Goal: Task Accomplishment & Management: Use online tool/utility

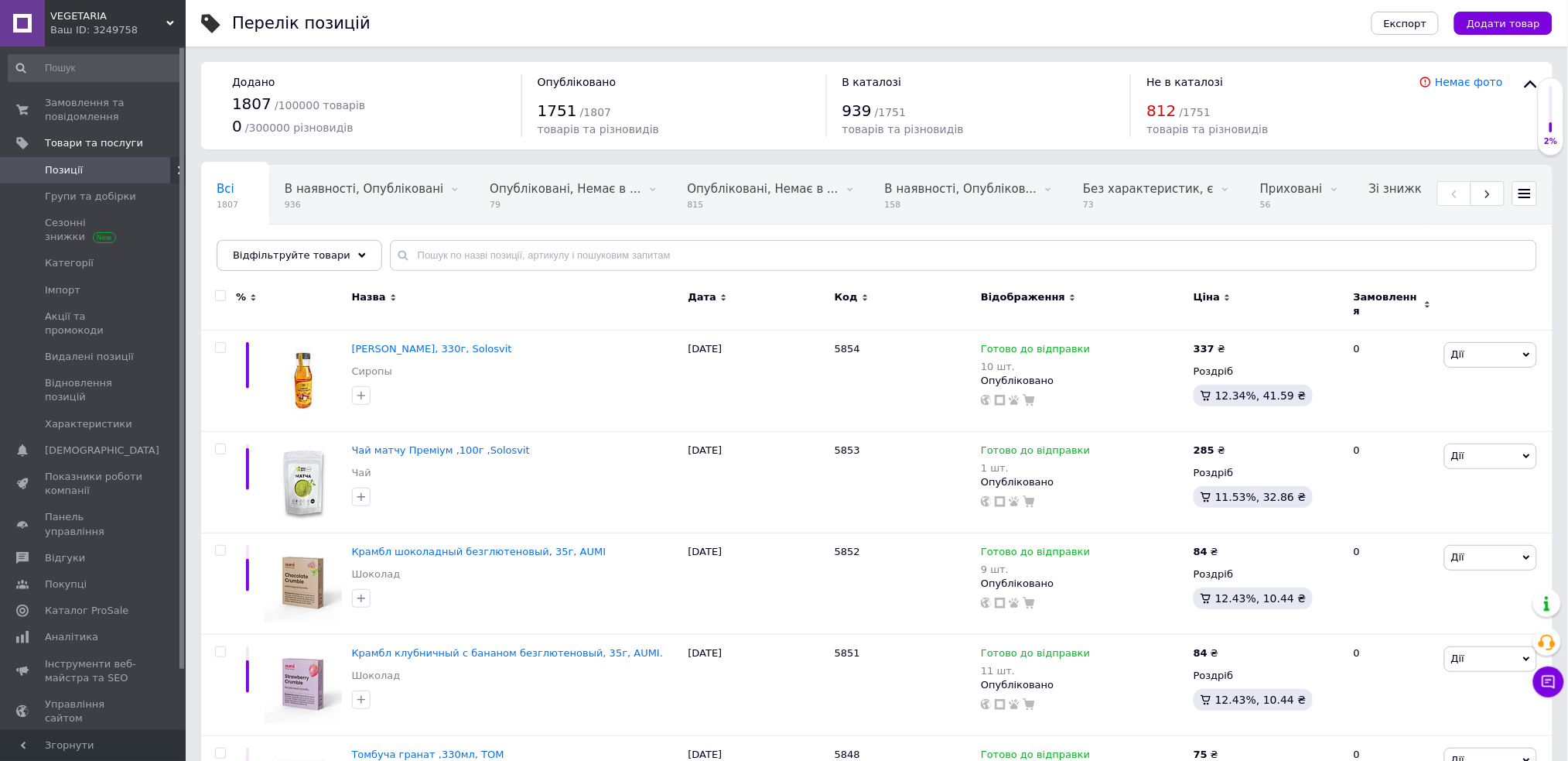
click at [129, 171] on span "Позиції" at bounding box center [94, 170] width 98 height 14
click at [99, 286] on span "Імпорт" at bounding box center [94, 290] width 98 height 14
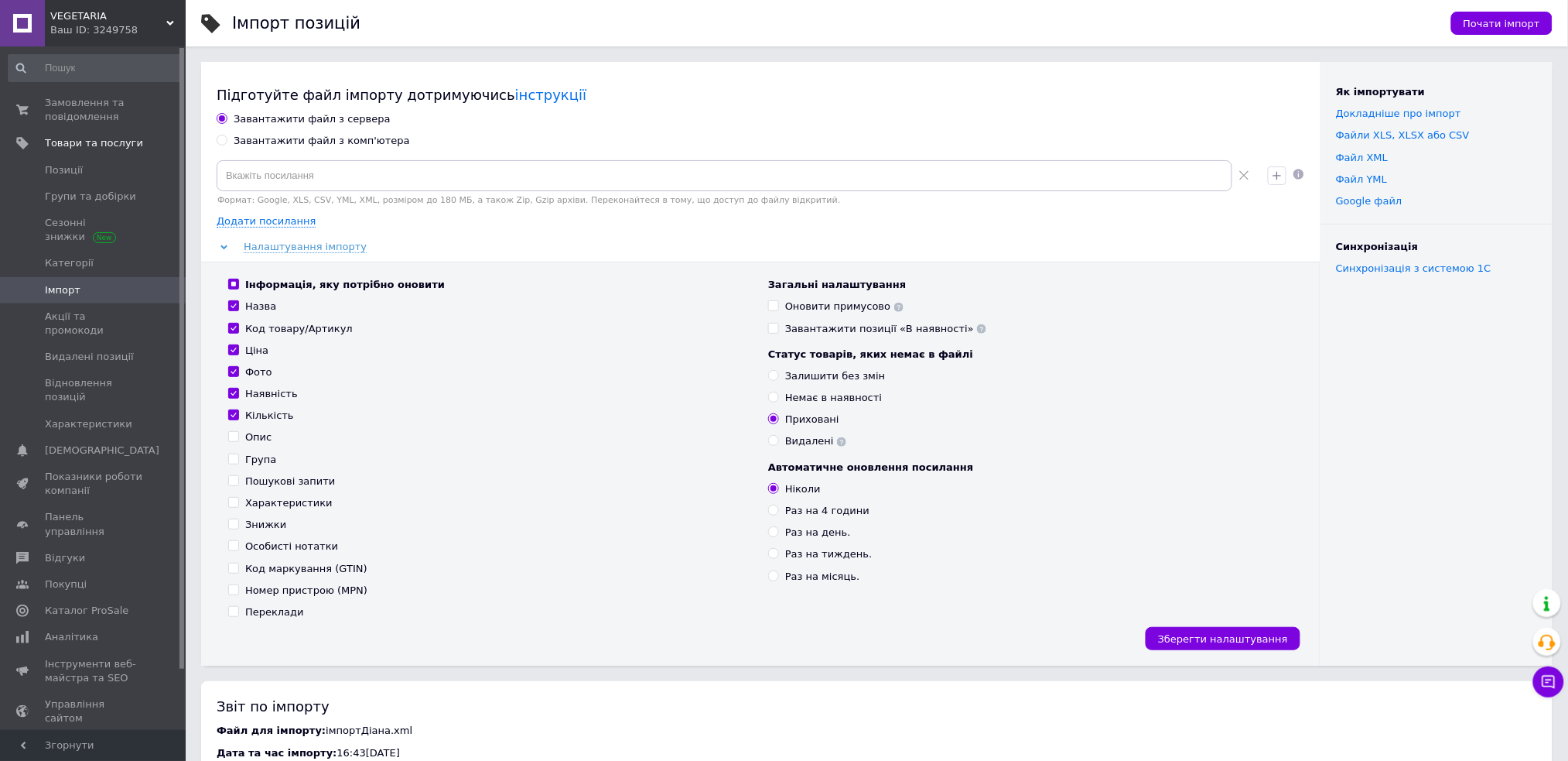
click at [241, 143] on div "Завантажити файл з комп'ютера" at bounding box center [321, 141] width 177 height 14
click at [227, 143] on input "Завантажити файл з комп'ютера" at bounding box center [222, 140] width 10 height 10
radio input "true"
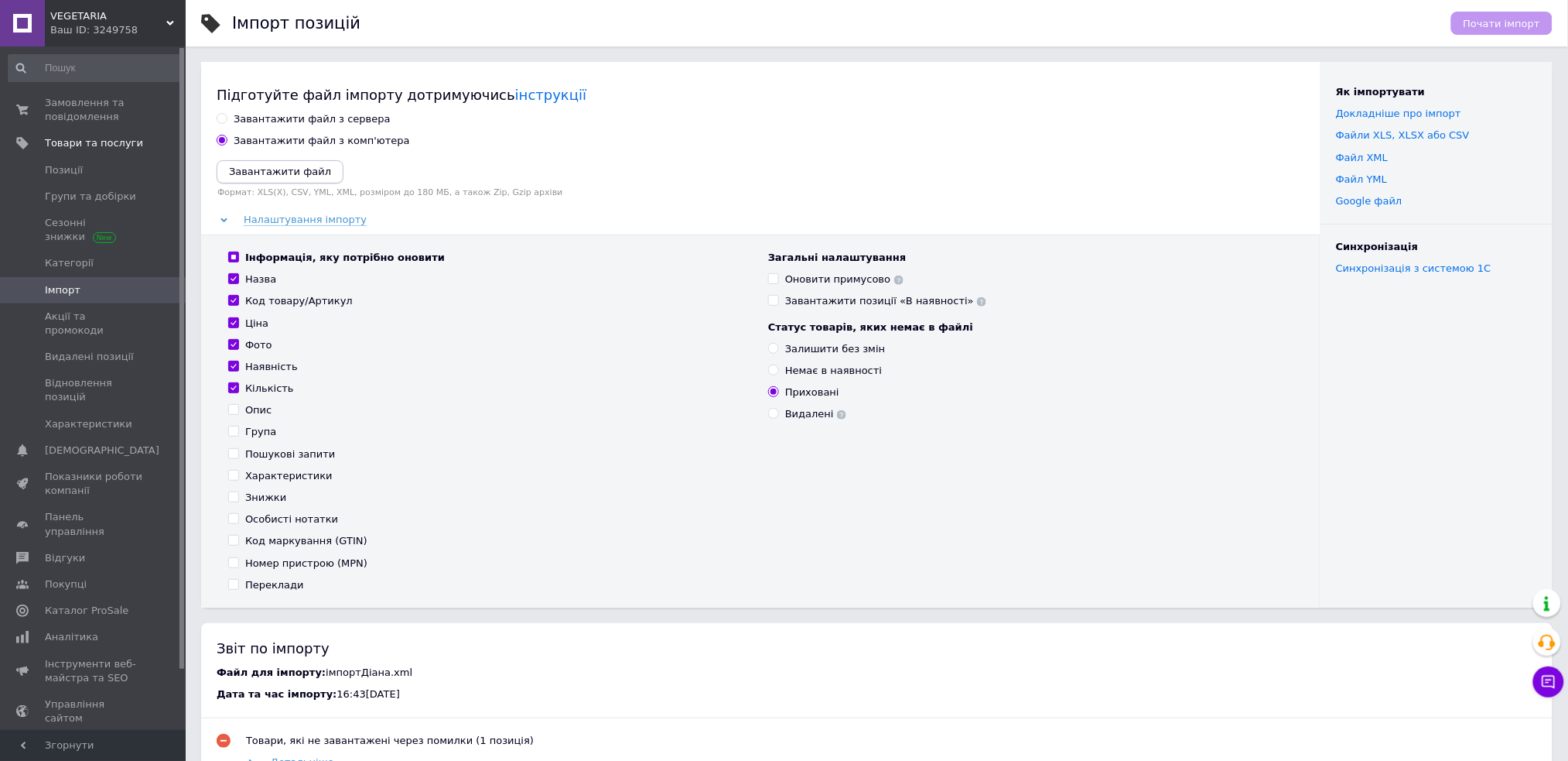
click at [277, 167] on icon "Завантажити файл" at bounding box center [280, 172] width 102 height 12
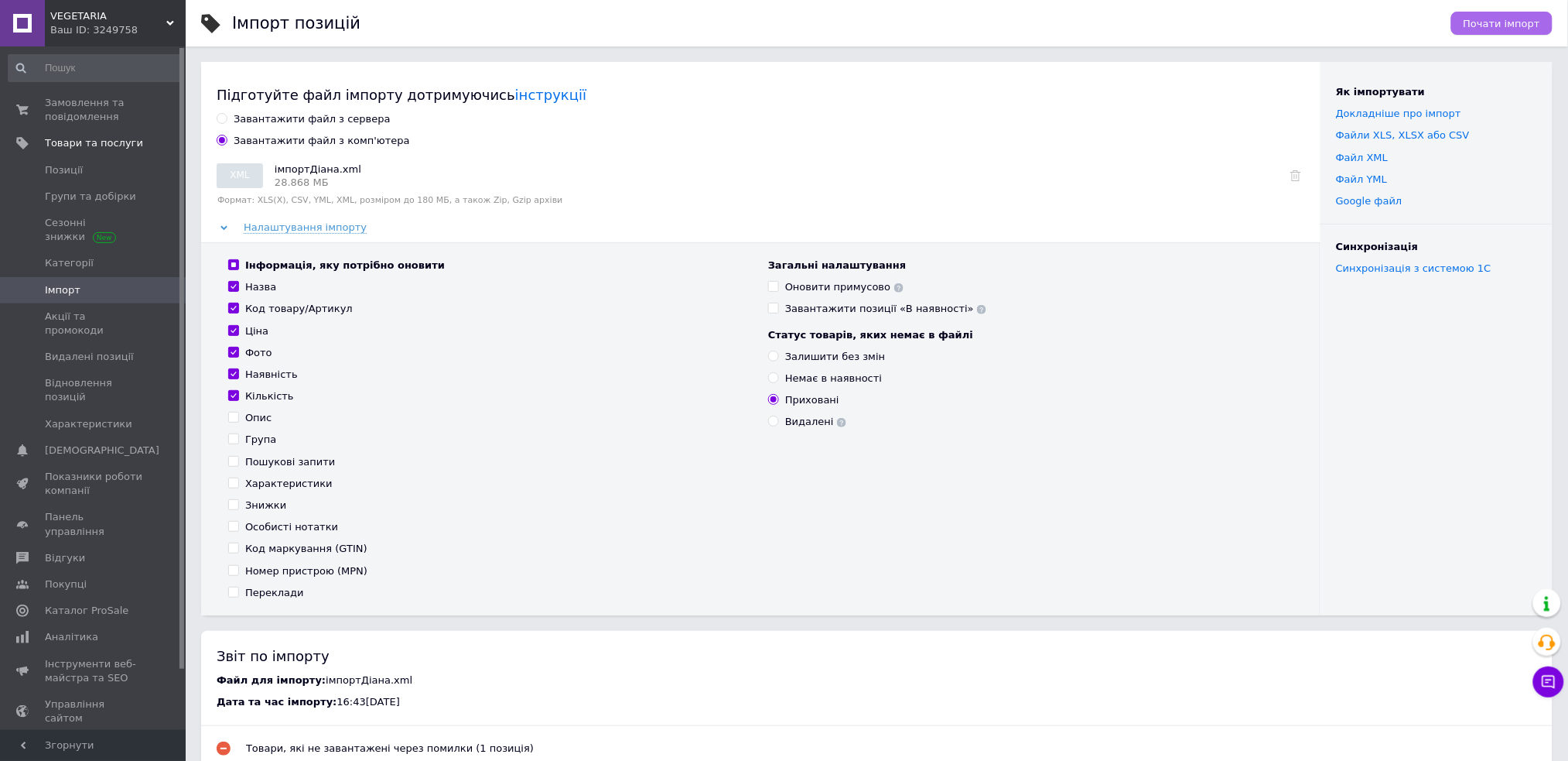
click at [1525, 19] on span "Почати імпорт" at bounding box center [1503, 23] width 77 height 12
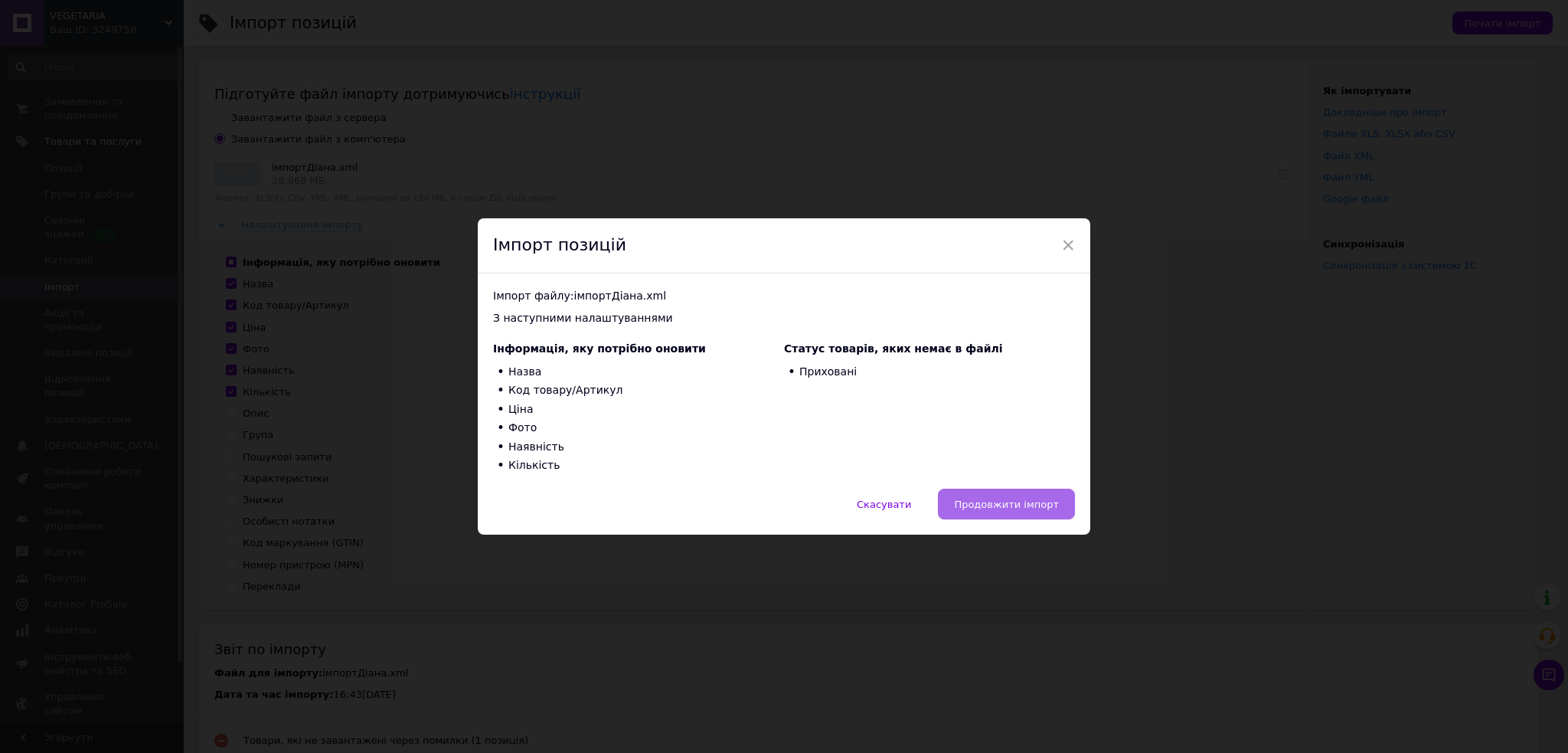
click at [1032, 510] on button "Продовжити імпорт" at bounding box center [1007, 504] width 137 height 31
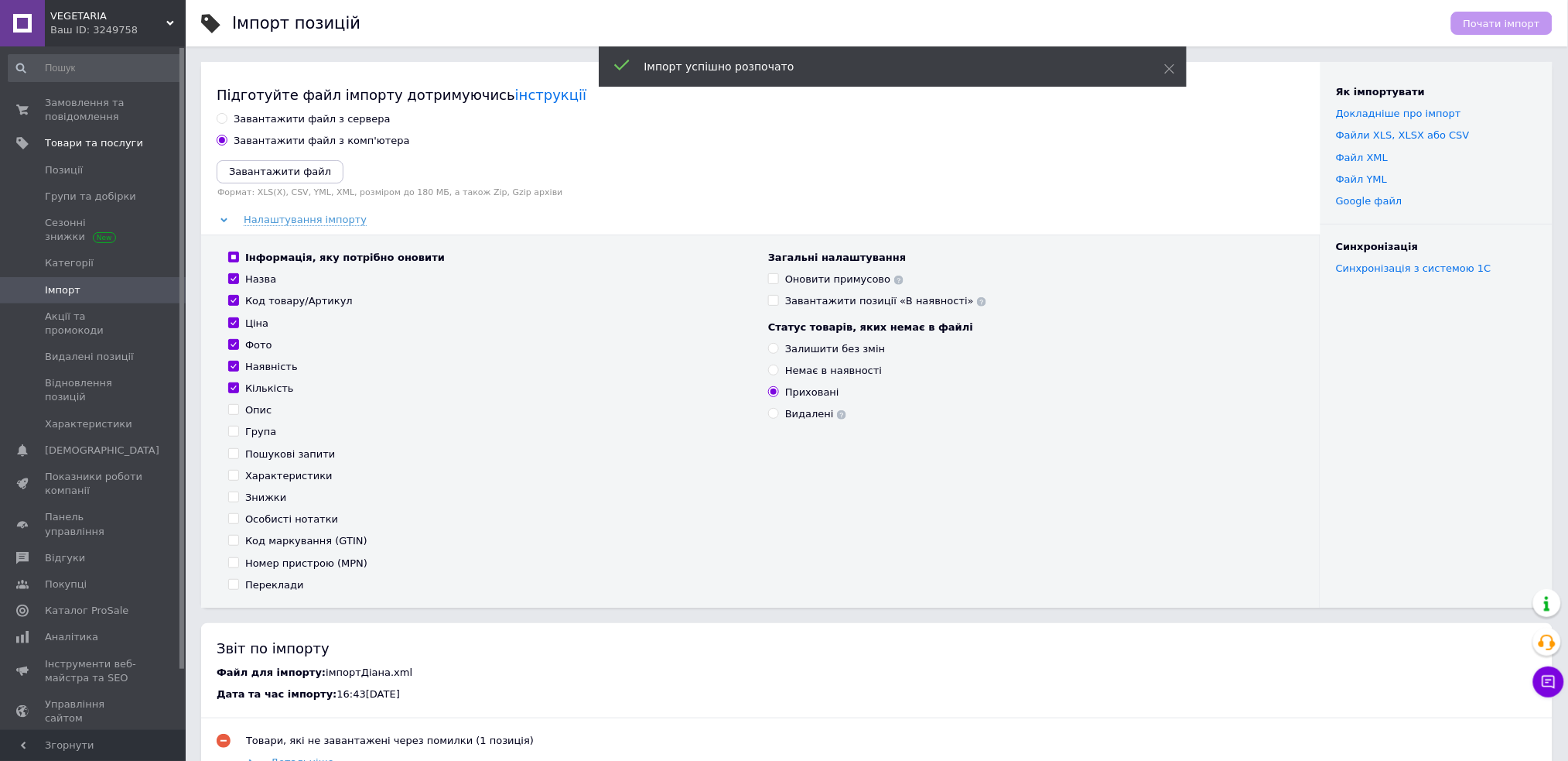
click at [71, 283] on span "Імпорт" at bounding box center [63, 290] width 36 height 14
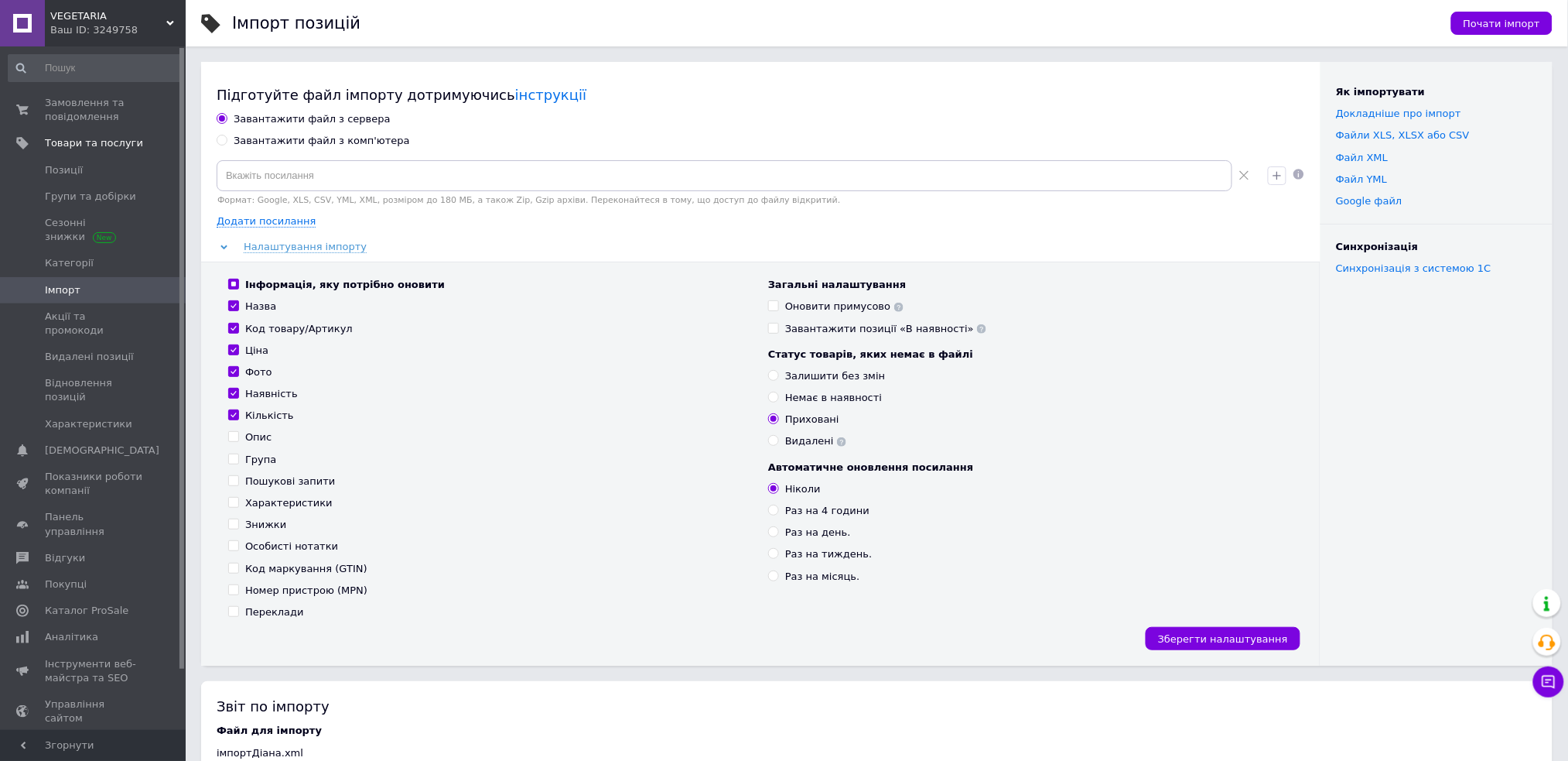
click at [59, 280] on link "Імпорт" at bounding box center [95, 290] width 190 height 26
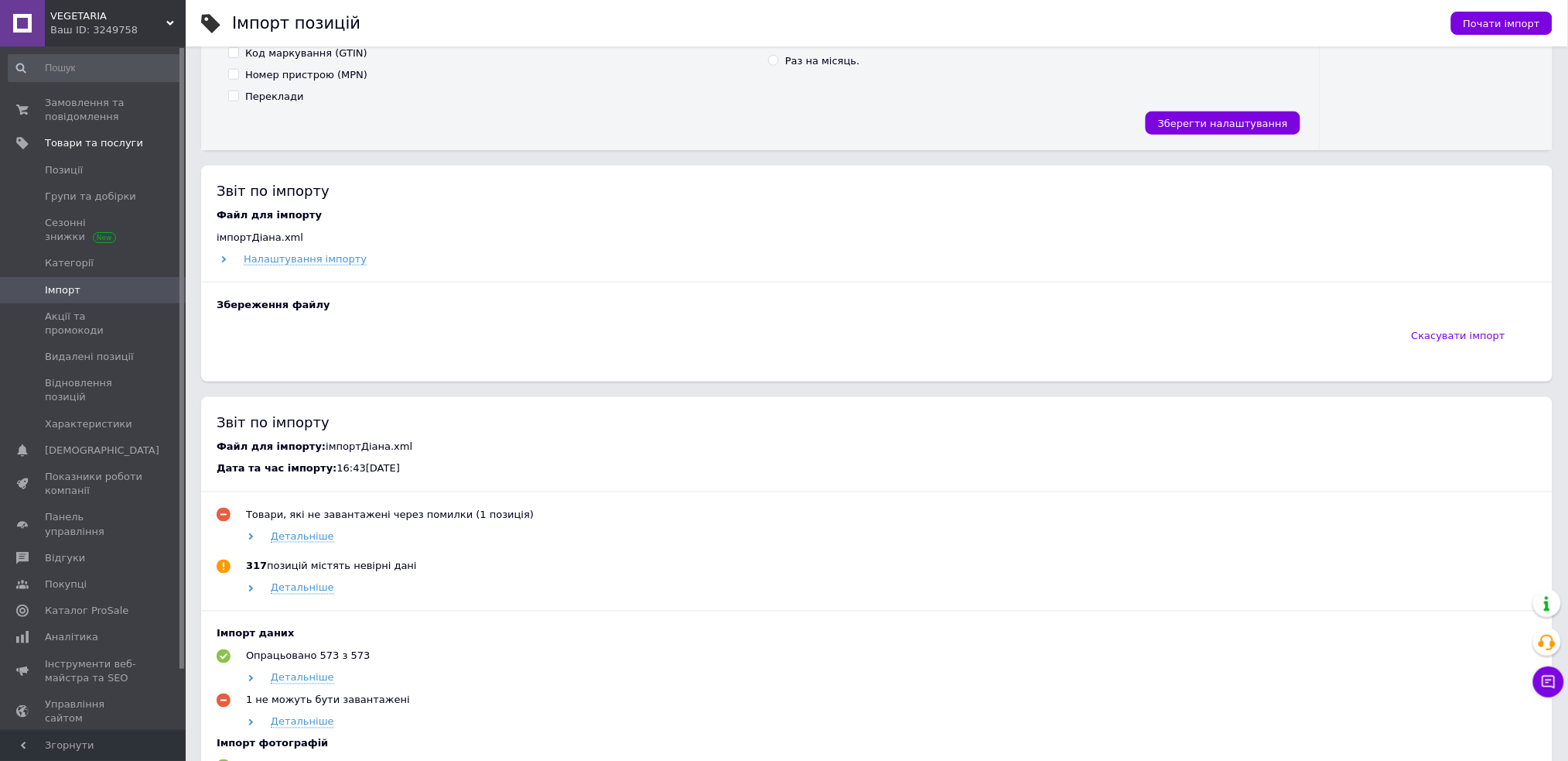
scroll to position [620, 0]
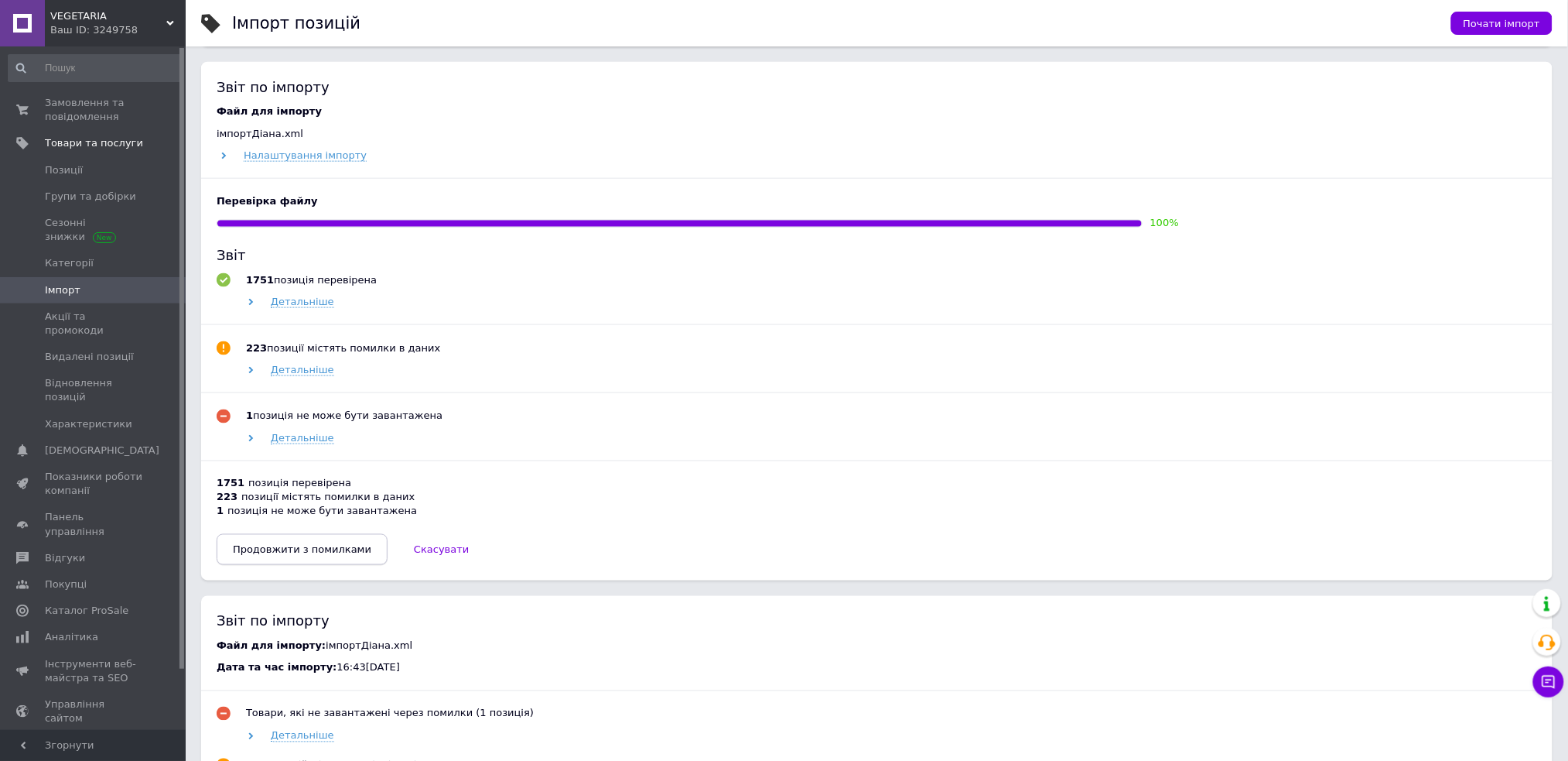
click at [264, 542] on button "Продовжити з помилками" at bounding box center [302, 549] width 171 height 31
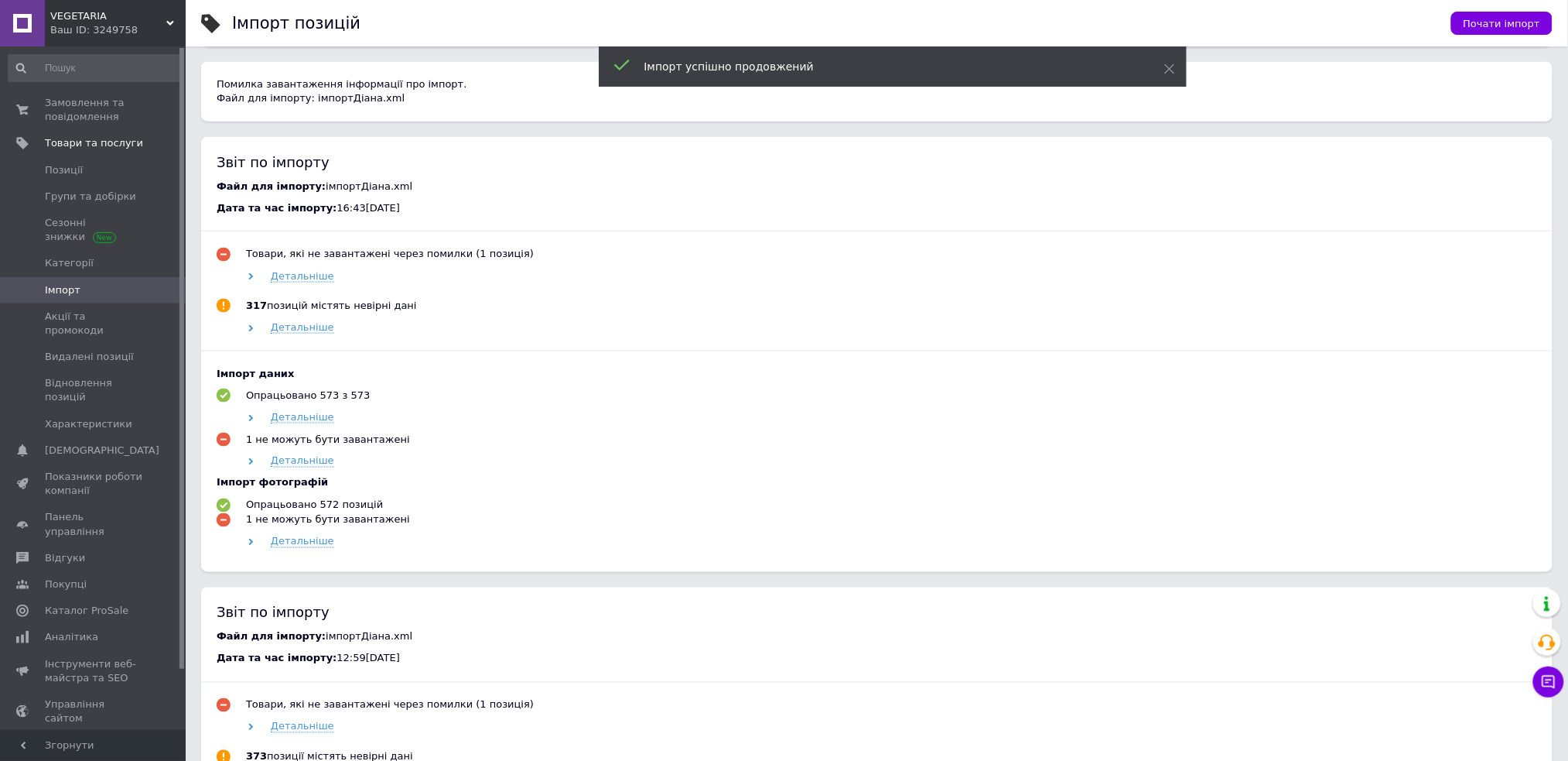
scroll to position [413, 0]
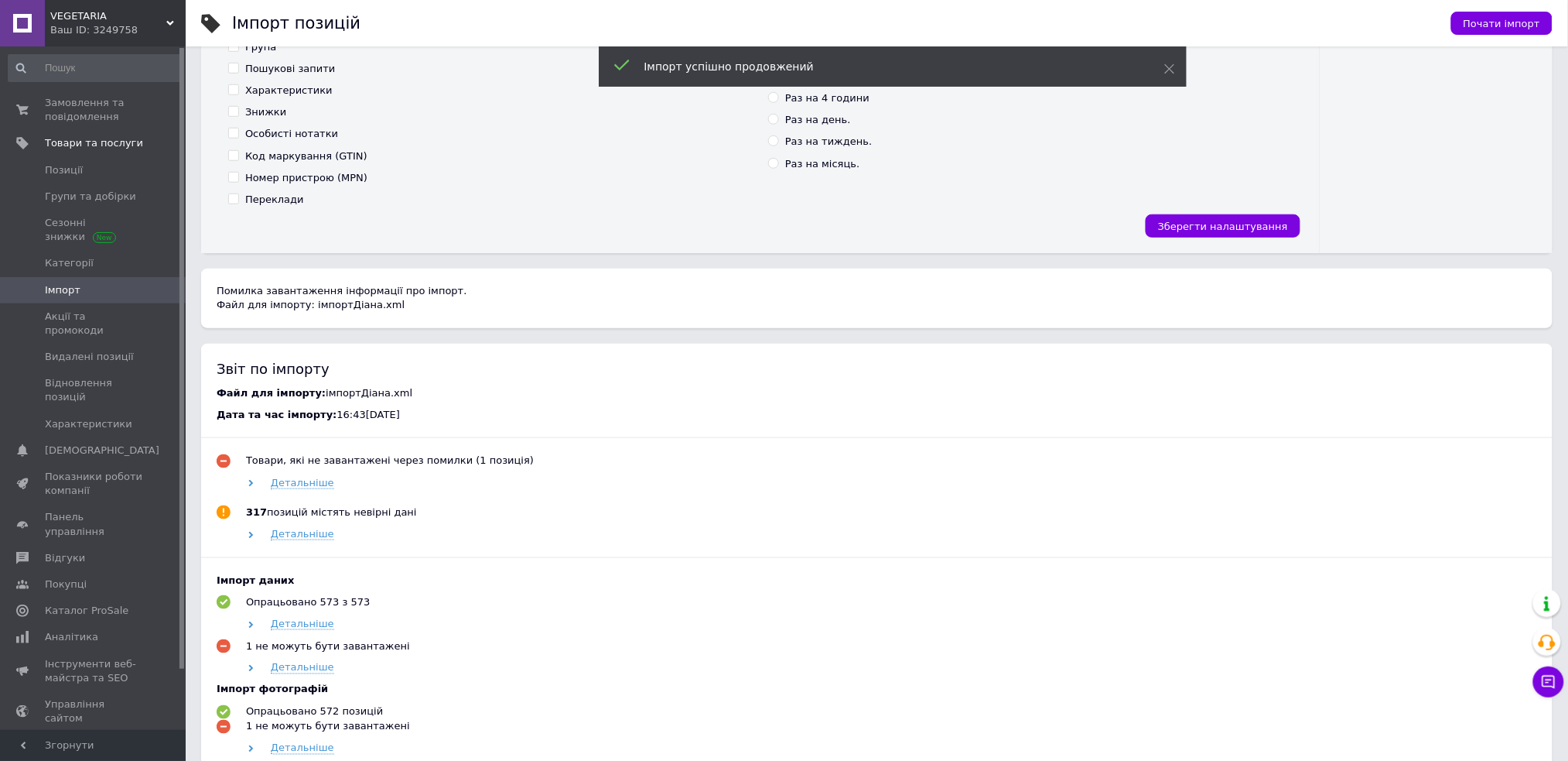
click at [70, 287] on span "Імпорт" at bounding box center [63, 290] width 36 height 14
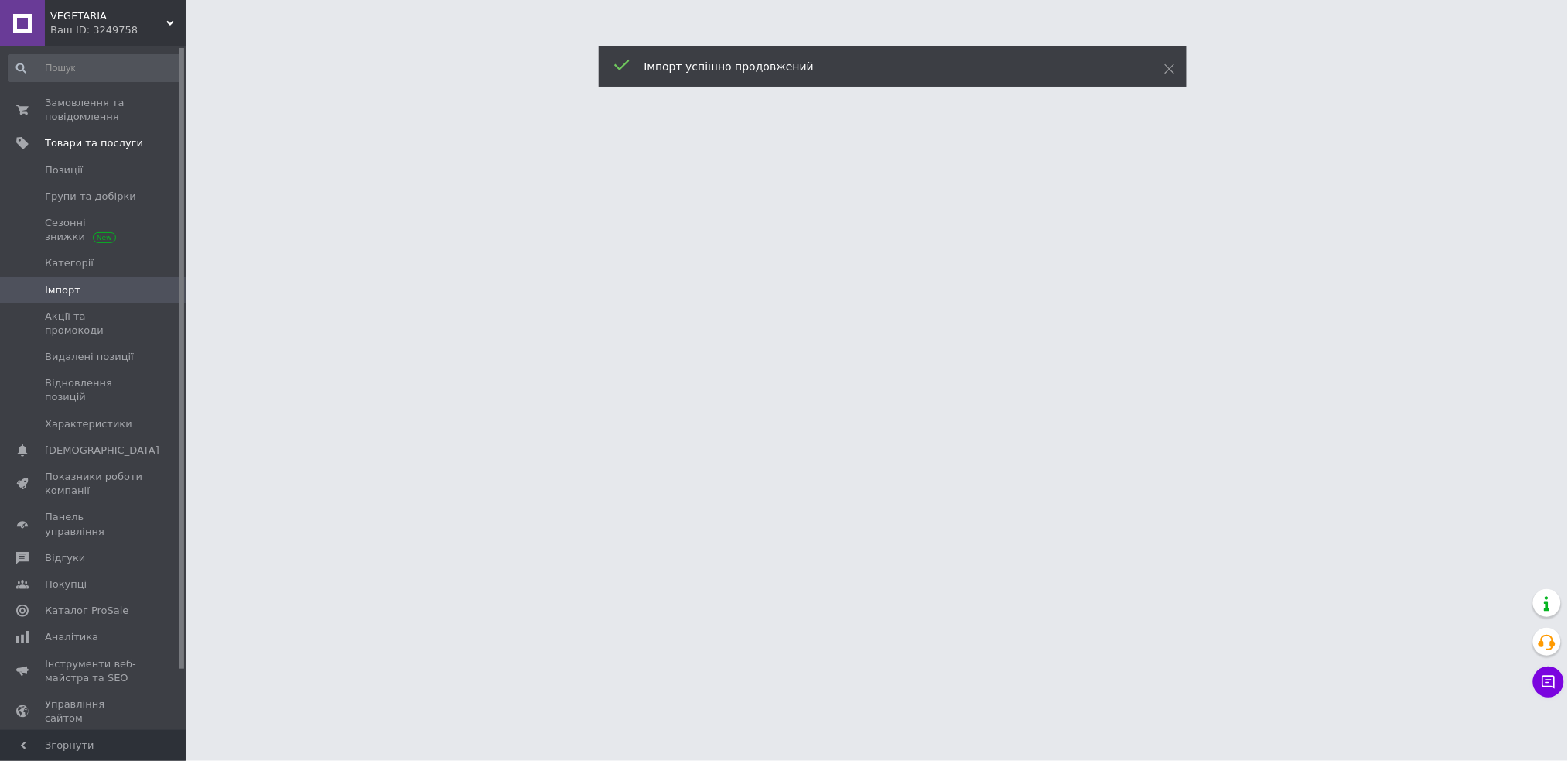
scroll to position [0, 0]
